Goal: Transaction & Acquisition: Download file/media

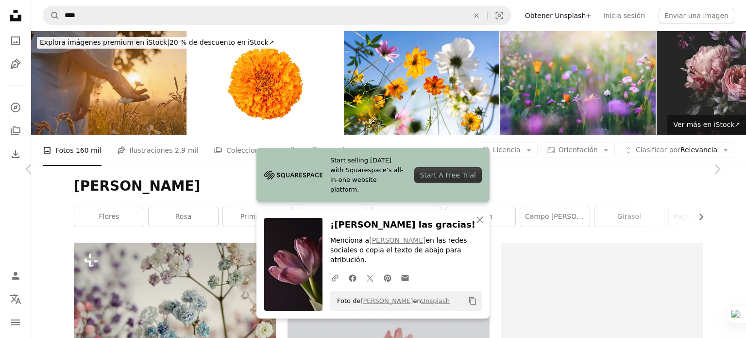
scroll to position [19091, 0]
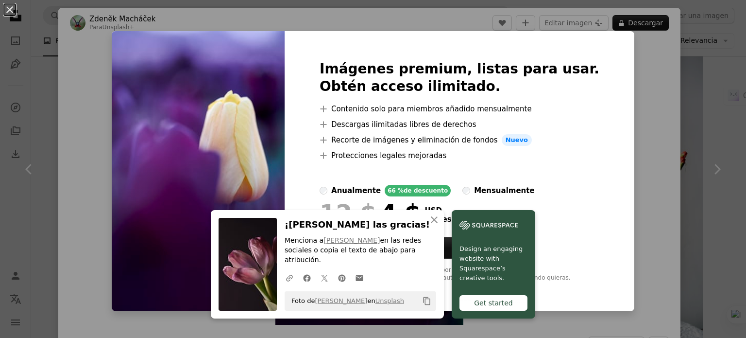
drag, startPoint x: 626, startPoint y: 59, endPoint x: 492, endPoint y: 186, distance: 184.2
click at [626, 58] on div "An X shape Imágenes premium, listas para usar. Obtén acceso ilimitado. A plus s…" at bounding box center [373, 169] width 746 height 338
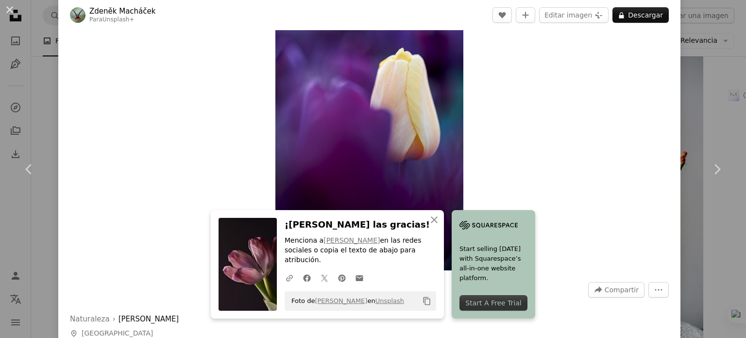
scroll to position [146, 0]
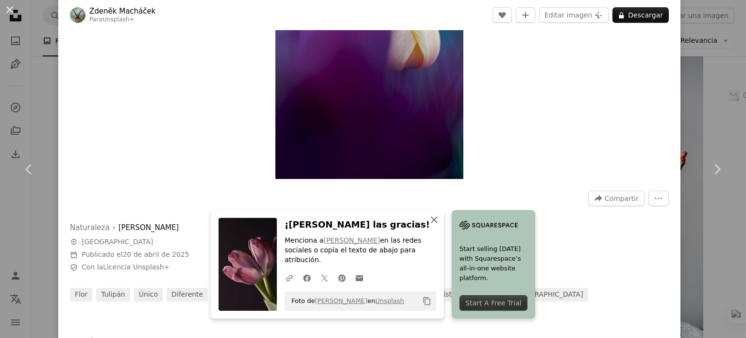
click at [440, 225] on icon "An X shape" at bounding box center [434, 220] width 12 height 12
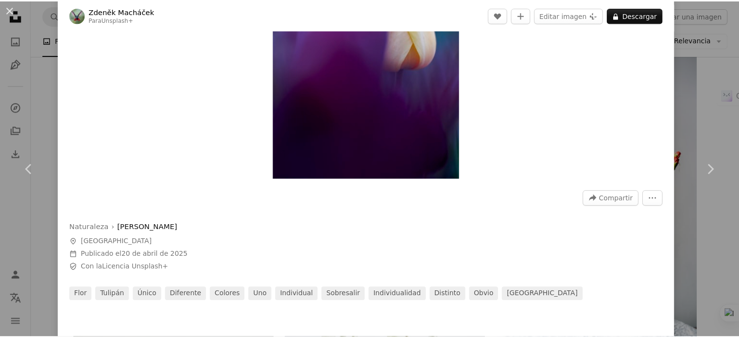
scroll to position [0, 0]
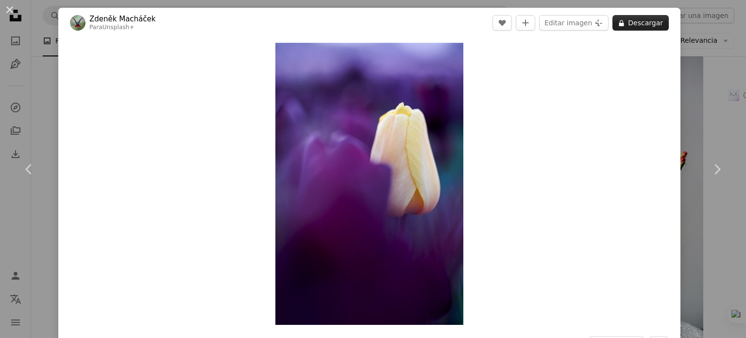
click at [633, 20] on button "A lock Descargar" at bounding box center [641, 23] width 56 height 16
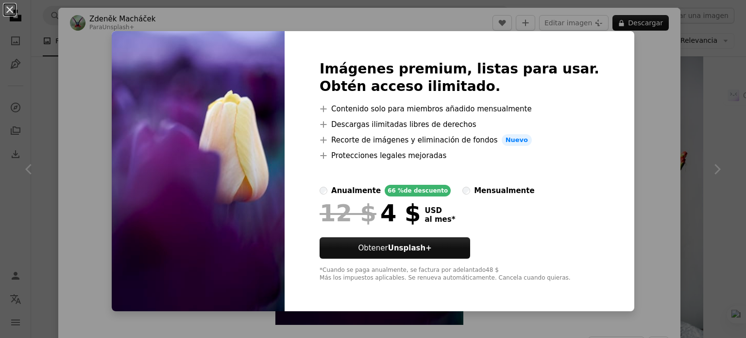
click at [620, 97] on div "An X shape Imágenes premium, listas para usar. Obtén acceso ilimitado. A plus s…" at bounding box center [373, 169] width 746 height 338
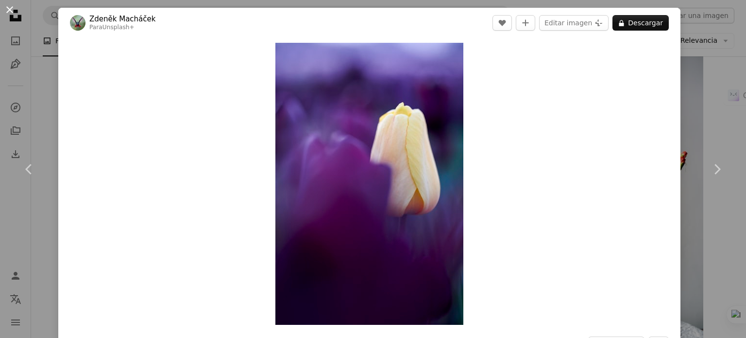
click at [14, 6] on button "An X shape" at bounding box center [10, 10] width 12 height 12
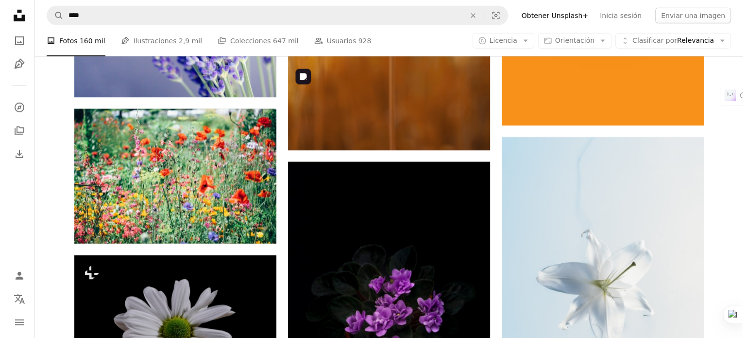
scroll to position [21471, 0]
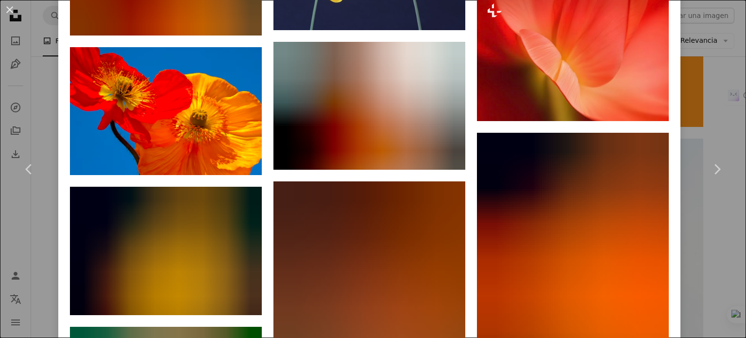
scroll to position [2477, 0]
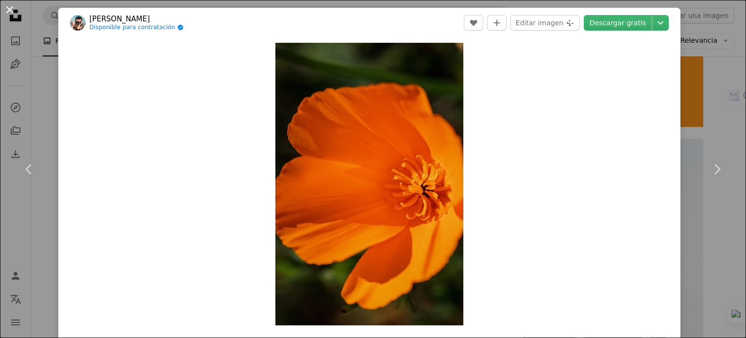
click at [12, 9] on button "An X shape" at bounding box center [10, 10] width 12 height 12
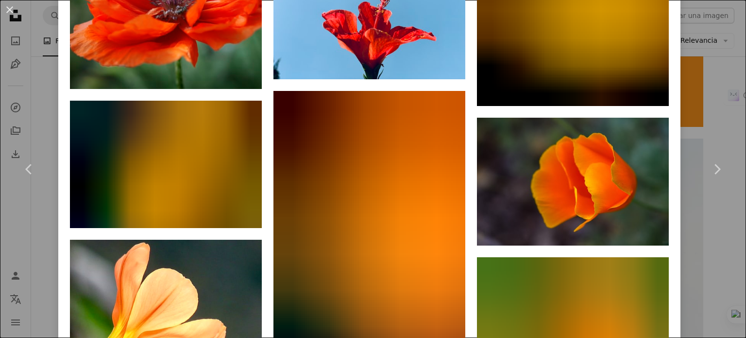
scroll to position [3065, 0]
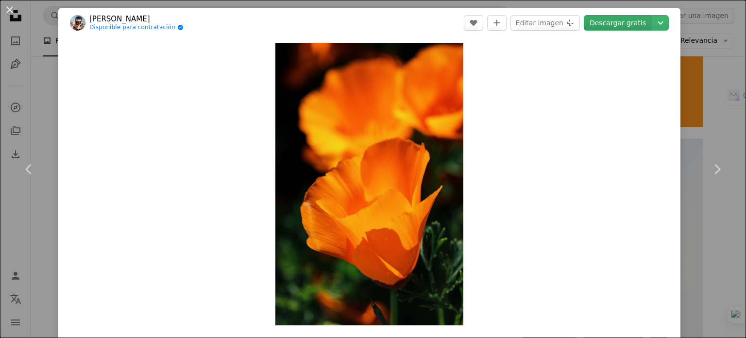
click at [631, 24] on link "Descargar gratis" at bounding box center [618, 23] width 68 height 16
